Goal: Navigation & Orientation: Find specific page/section

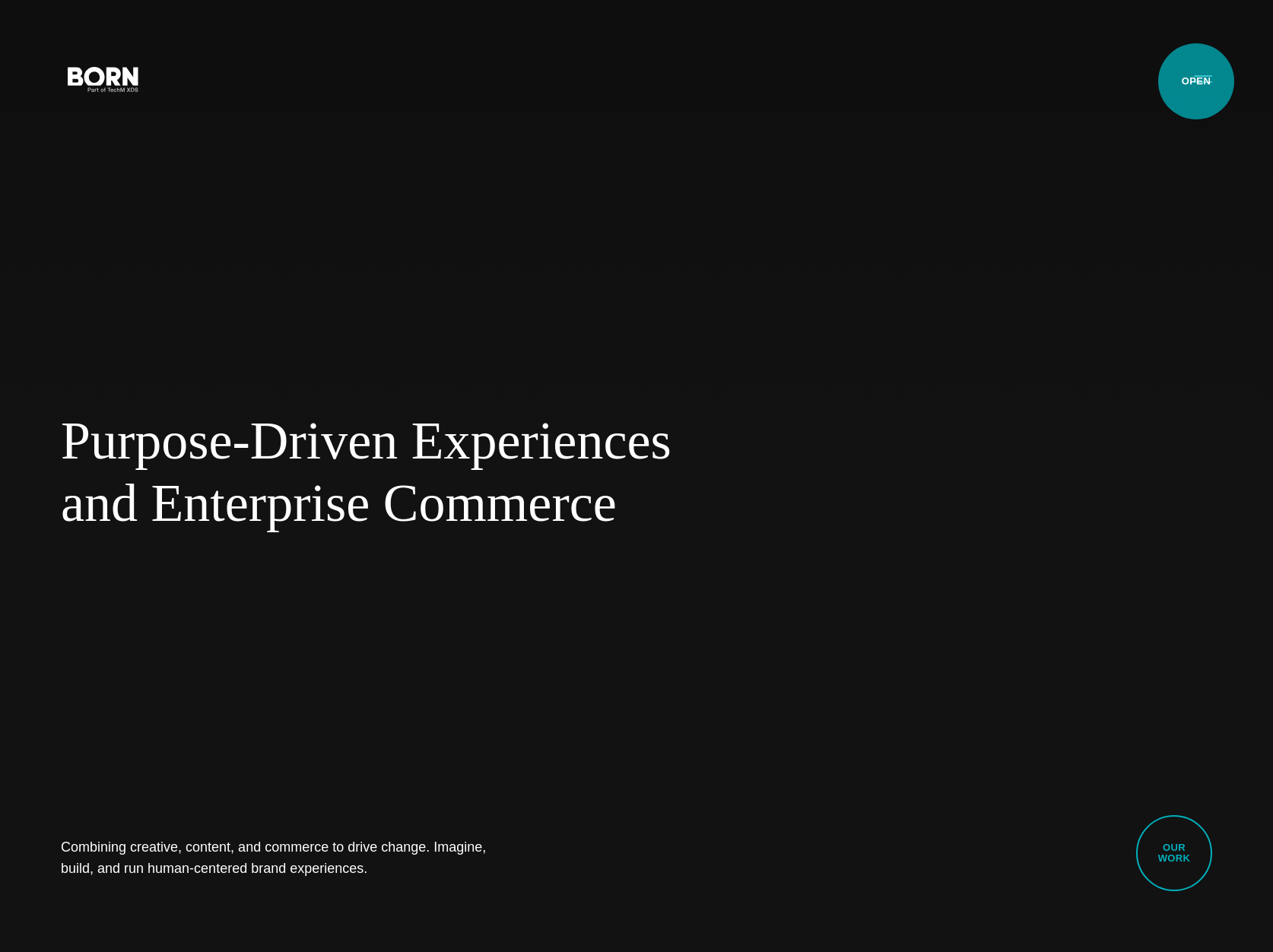
click at [1196, 81] on button "Primary Menu" at bounding box center [1203, 78] width 37 height 32
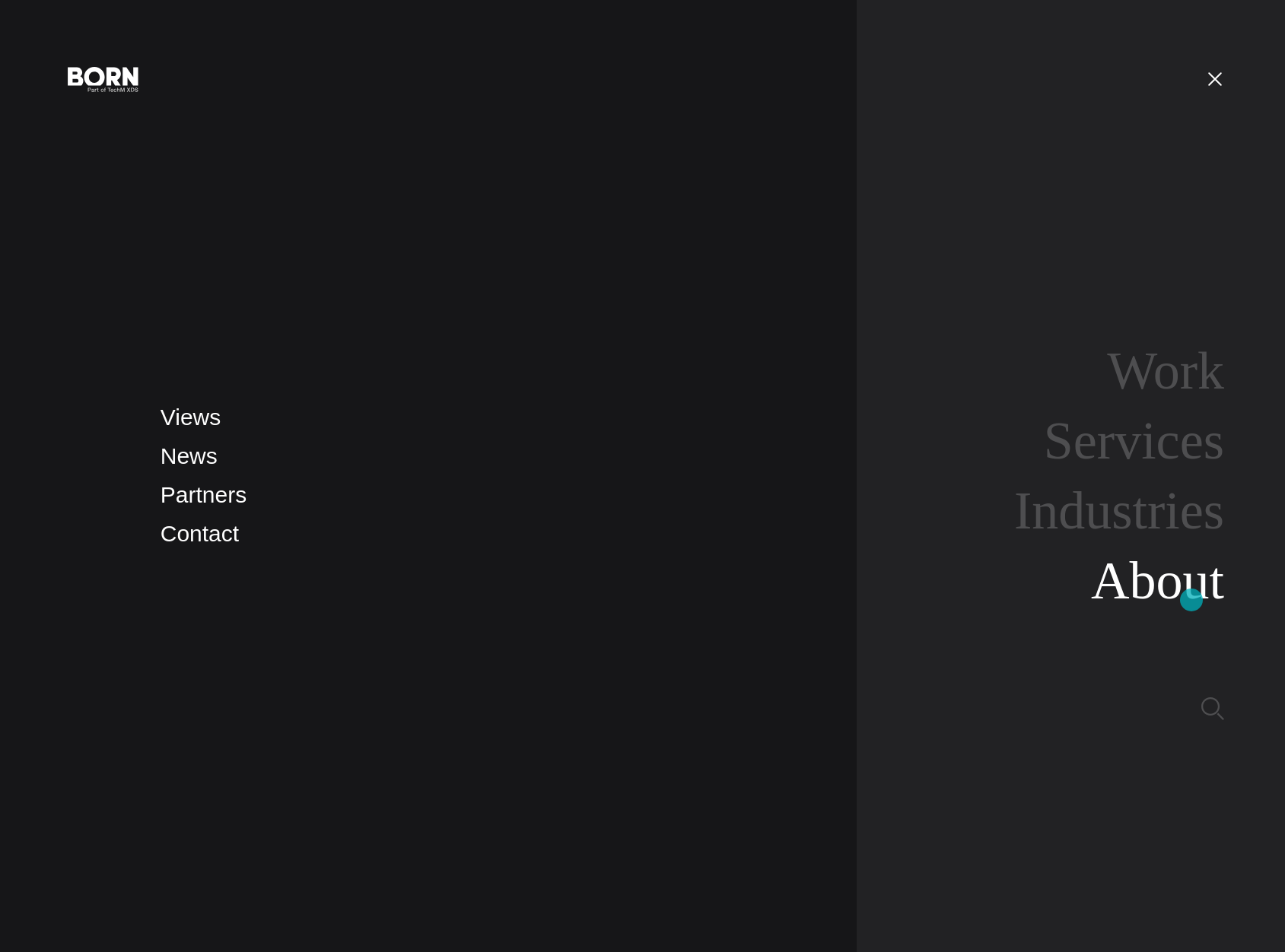
click at [1191, 600] on link "About" at bounding box center [1158, 580] width 133 height 58
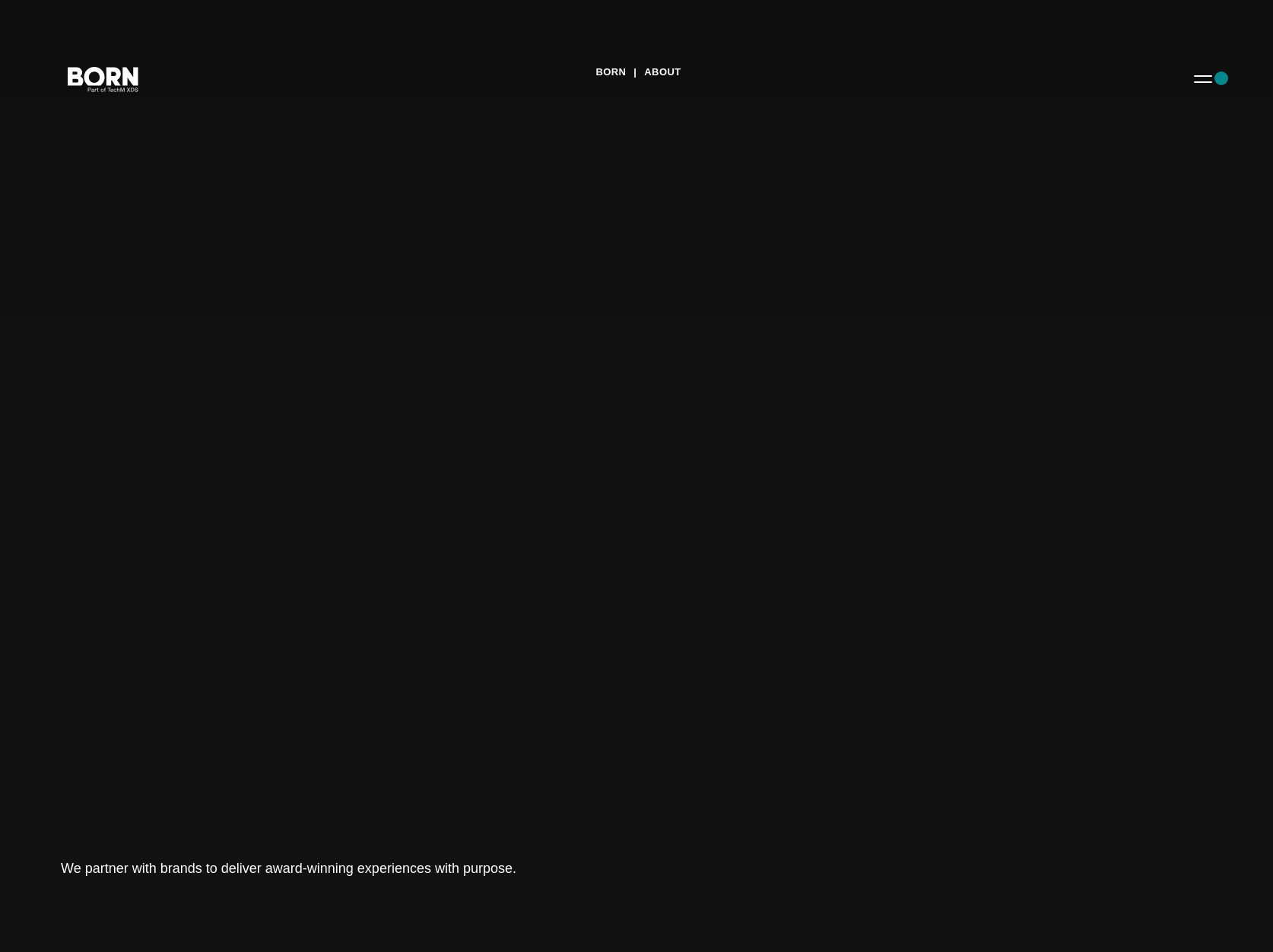
click at [1222, 78] on div "BORN About Tech Mahindra We partner with brands to deliver award-winning experi…" at bounding box center [636, 476] width 1273 height 952
click at [673, 73] on link "About" at bounding box center [663, 72] width 37 height 23
click at [1202, 81] on button "Primary Menu" at bounding box center [1203, 78] width 37 height 32
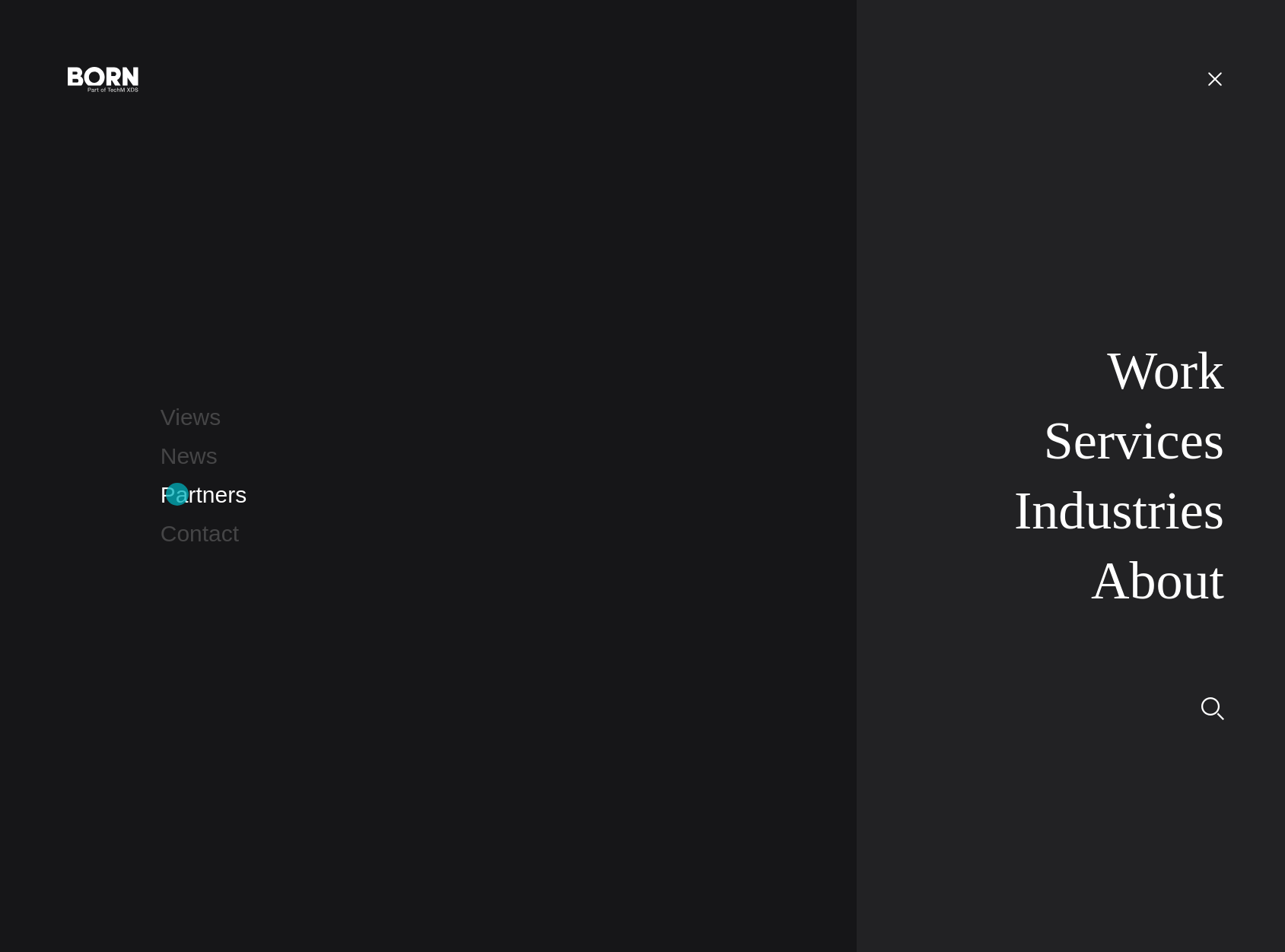
click at [177, 494] on link "Partners" at bounding box center [203, 494] width 86 height 25
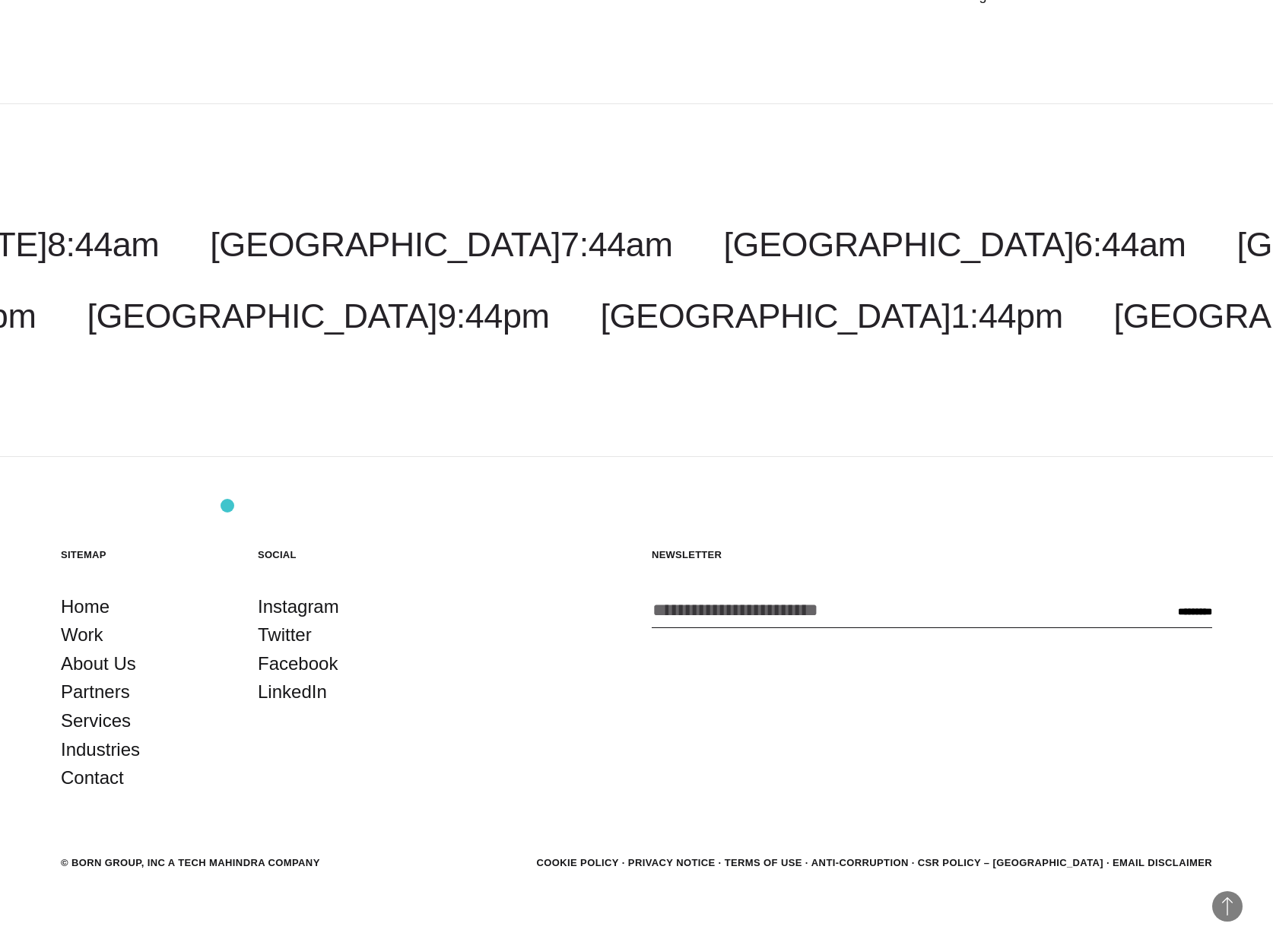
scroll to position [2566, 0]
click at [315, 688] on link "LinkedIn" at bounding box center [292, 693] width 69 height 29
